Goal: Use online tool/utility: Utilize a website feature to perform a specific function

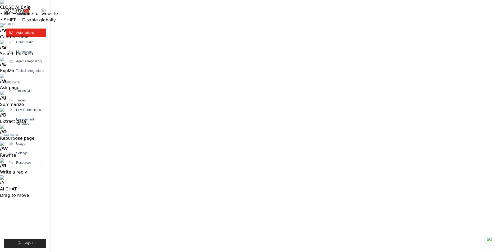
scroll to position [388, 0]
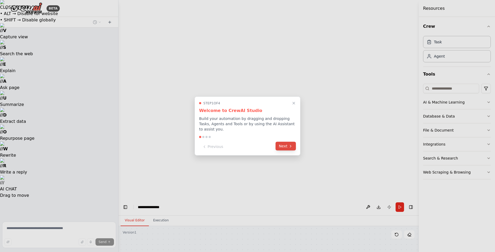
click at [282, 143] on button "Next" at bounding box center [285, 146] width 20 height 9
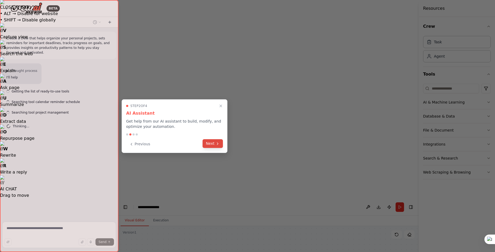
scroll to position [388, 0]
click at [211, 145] on button "Next" at bounding box center [212, 143] width 20 height 9
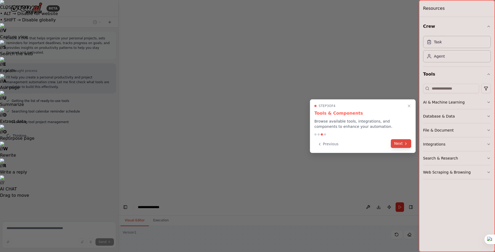
click at [398, 142] on button "Next" at bounding box center [400, 143] width 20 height 9
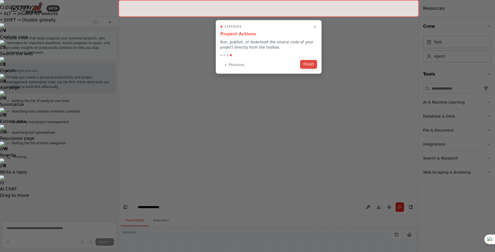
click at [311, 67] on button "Finish" at bounding box center [308, 64] width 17 height 9
